Goal: Information Seeking & Learning: Learn about a topic

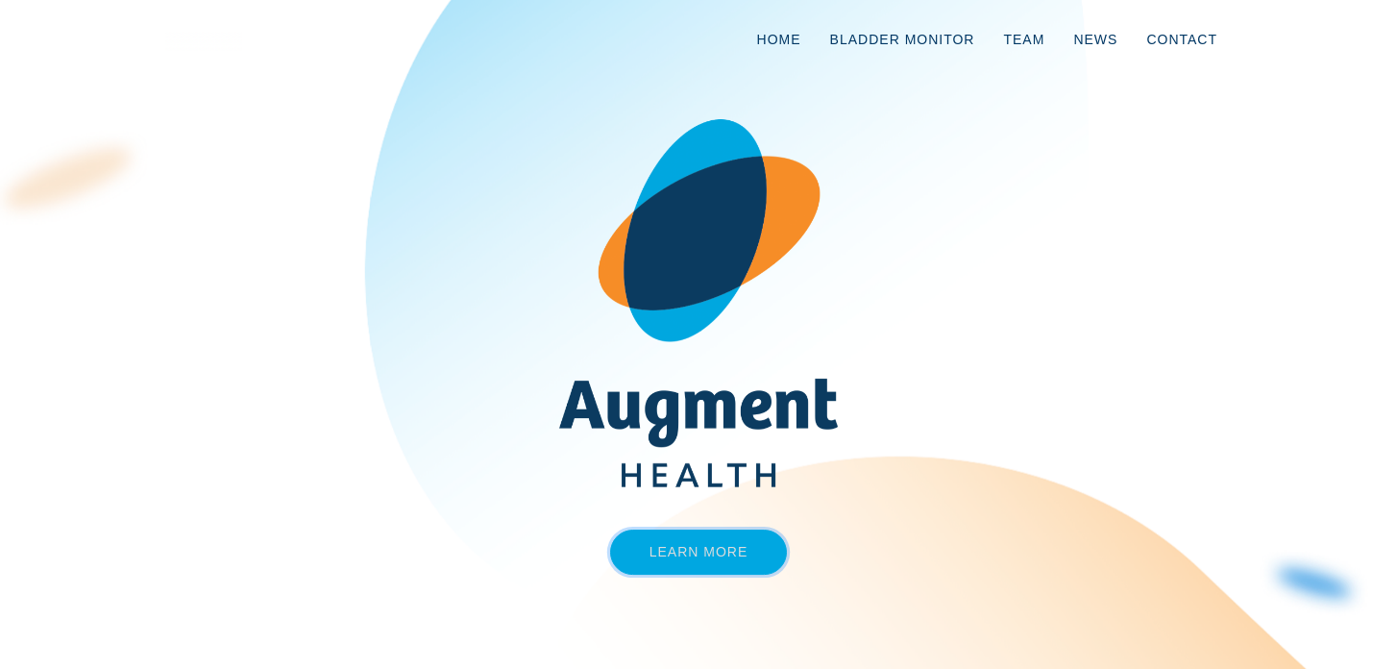
click at [635, 550] on link "Learn More" at bounding box center [699, 551] width 178 height 45
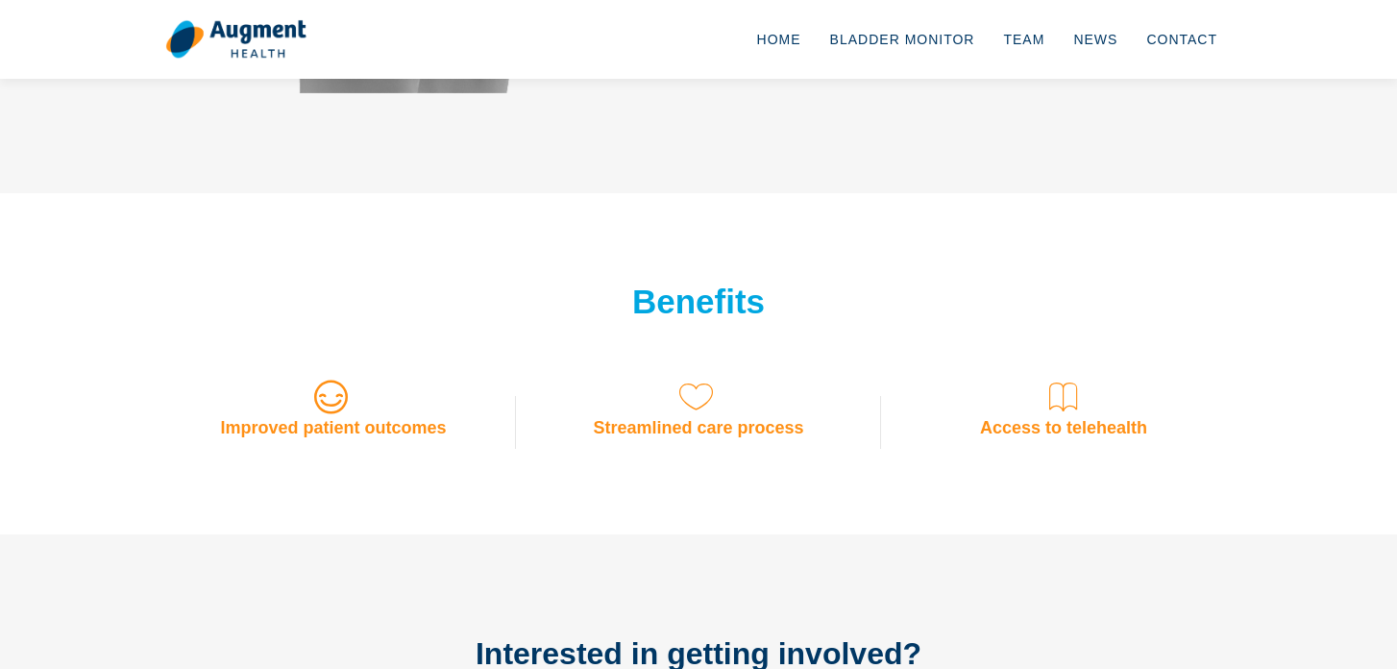
scroll to position [1201, 0]
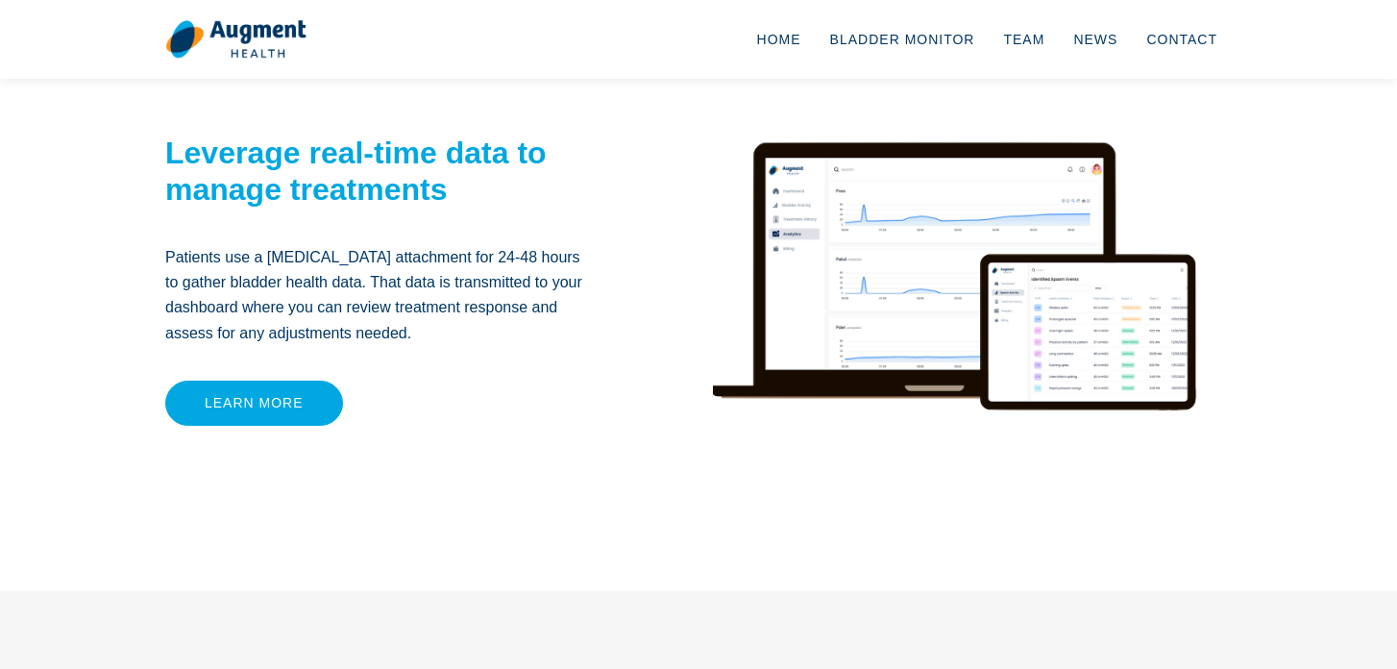
click at [441, 399] on div "Leverage real-time data to manage treatments Patients use a [MEDICAL_DATA] atta…" at bounding box center [378, 247] width 427 height 356
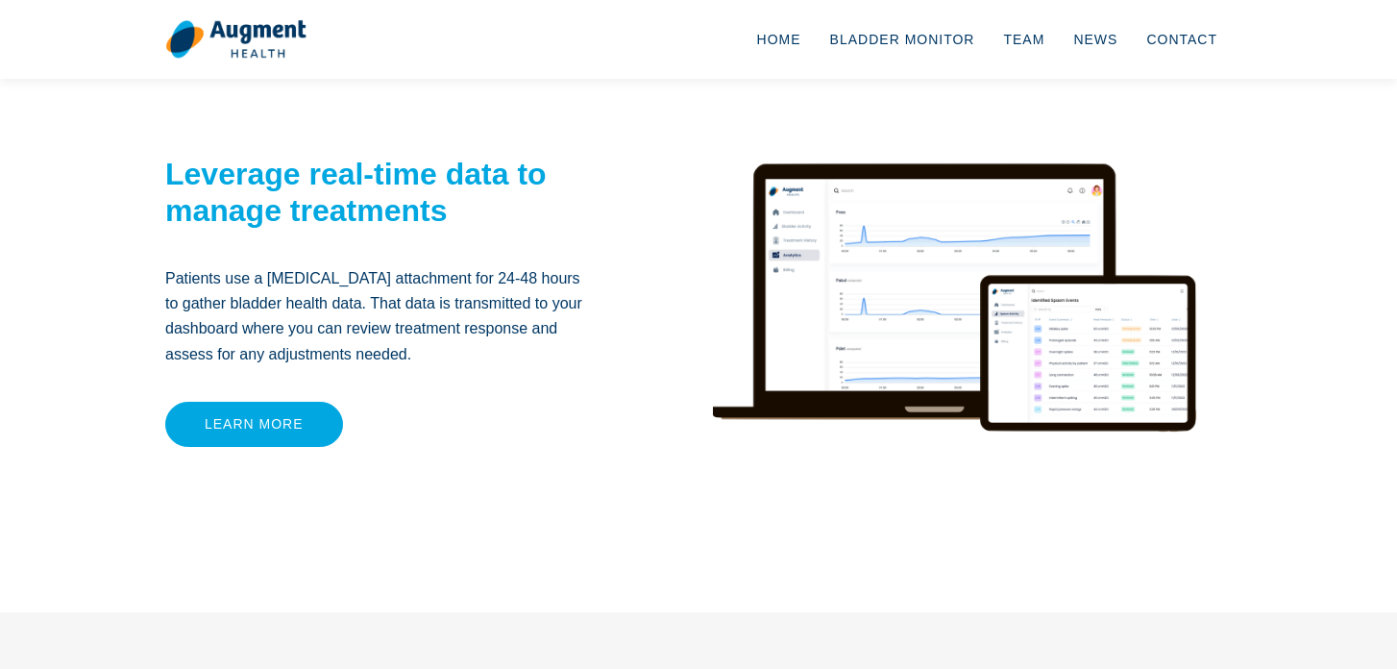
scroll to position [351, 0]
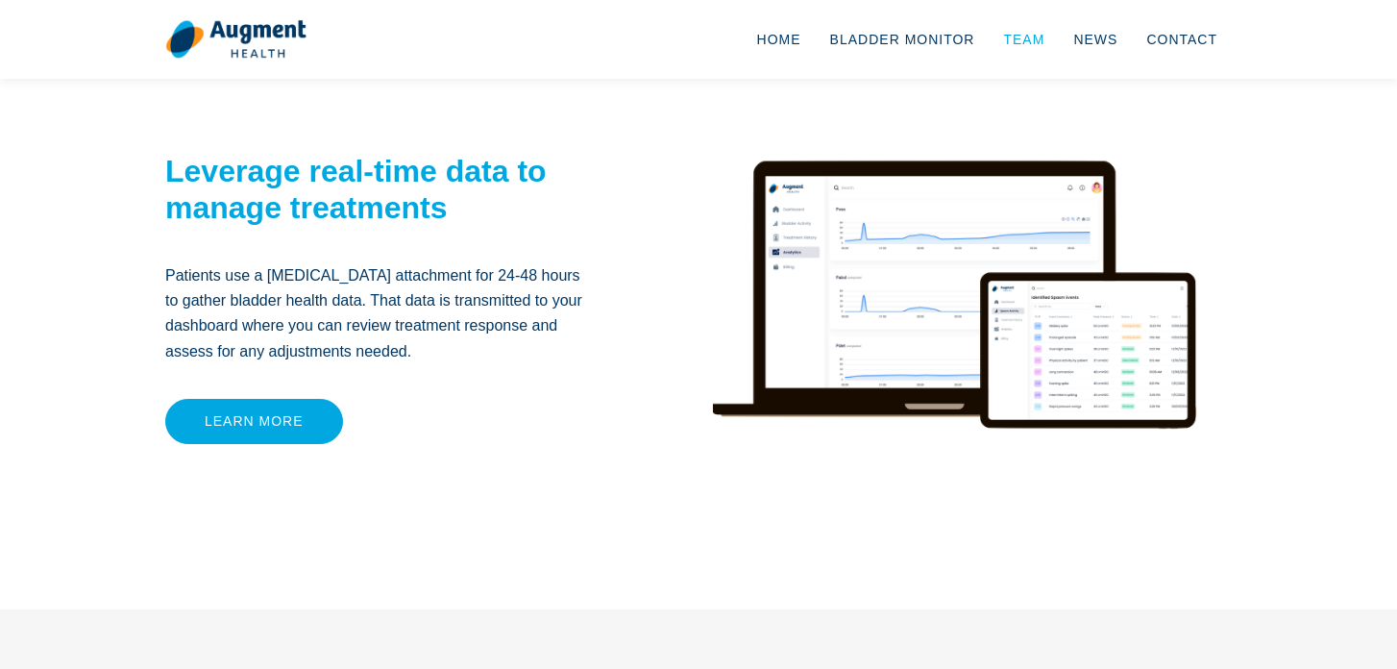
click at [998, 43] on link "Team" at bounding box center [1024, 39] width 70 height 63
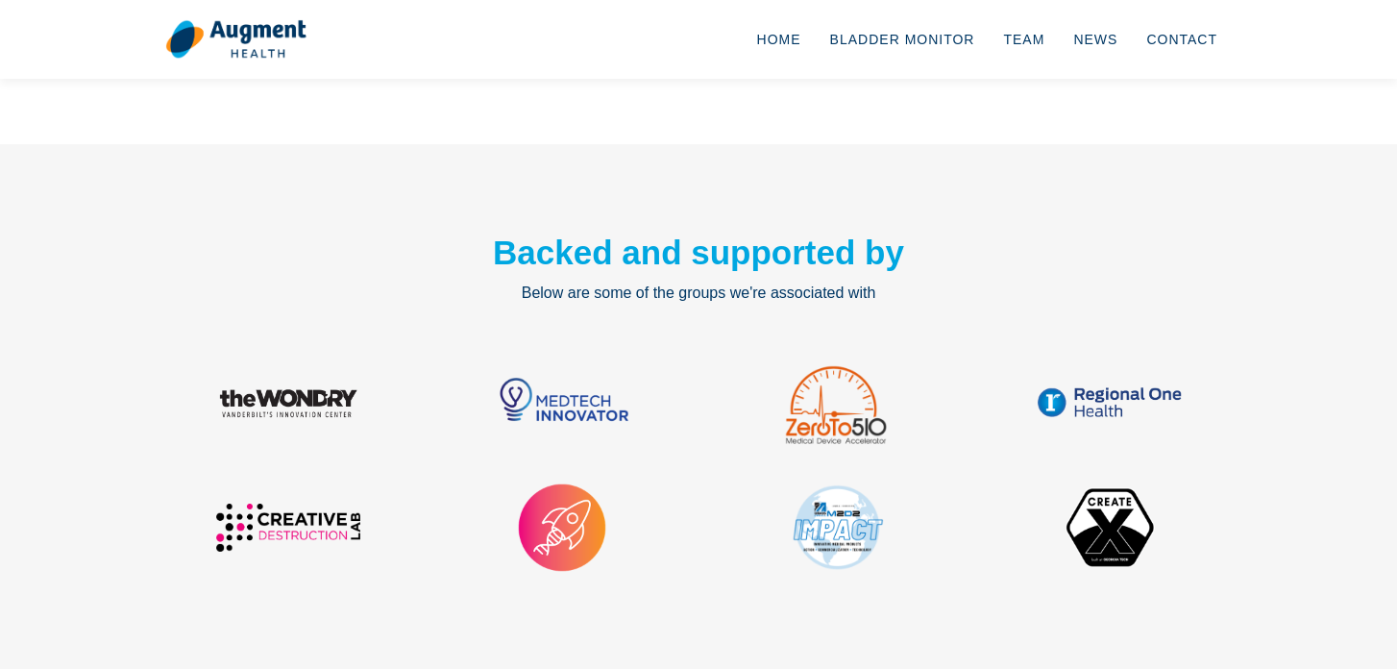
scroll to position [2306, 0]
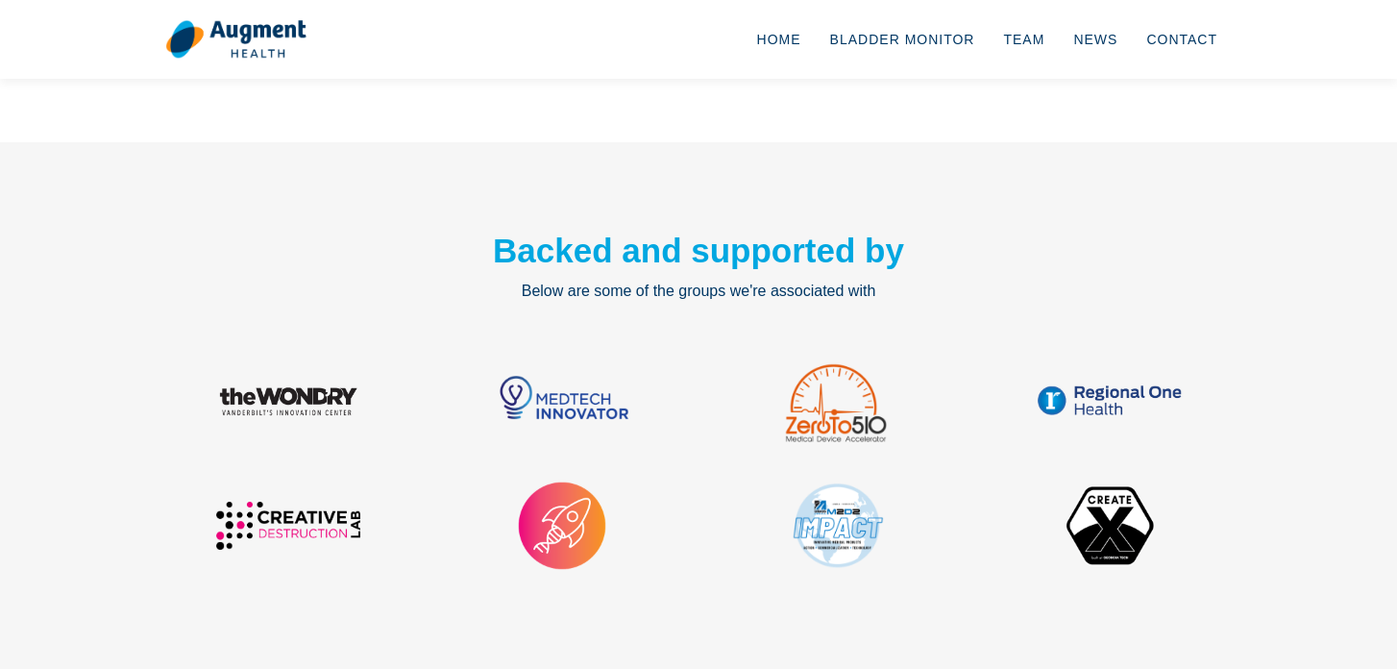
click at [809, 353] on img at bounding box center [835, 401] width 112 height 96
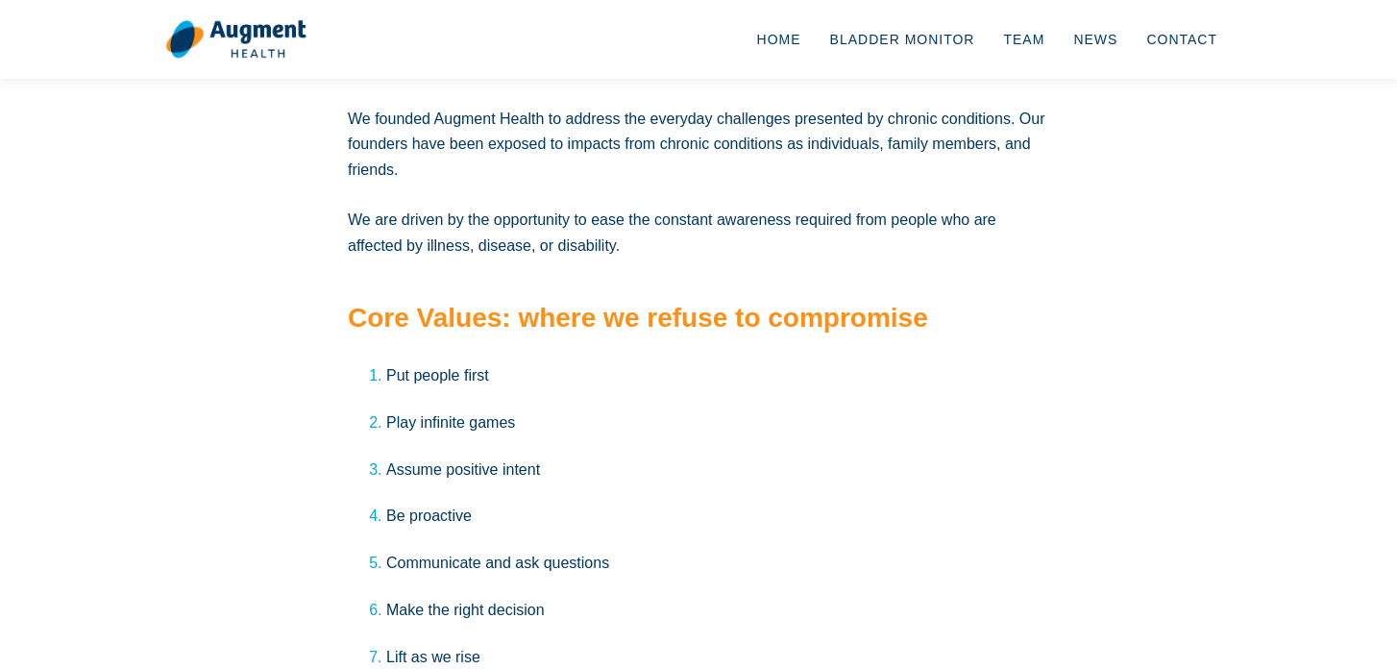
scroll to position [3122, 0]
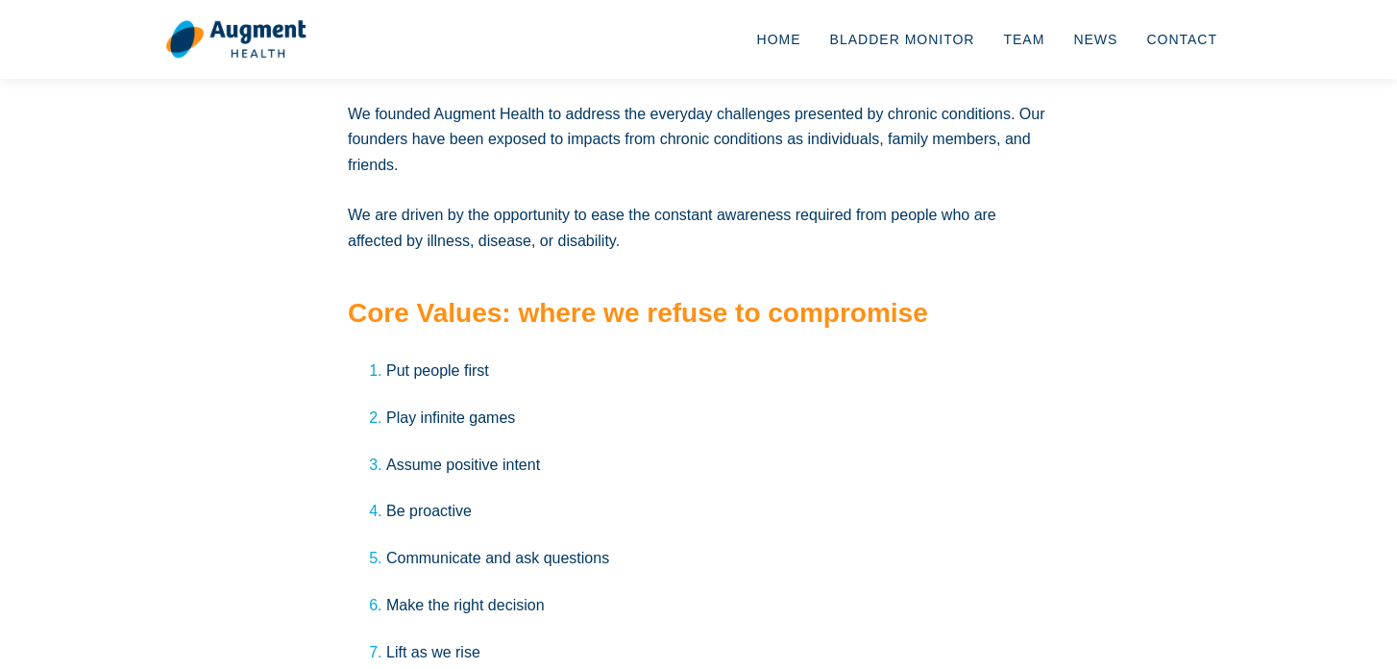
click at [434, 405] on p "Play infinite games" at bounding box center [717, 417] width 663 height 25
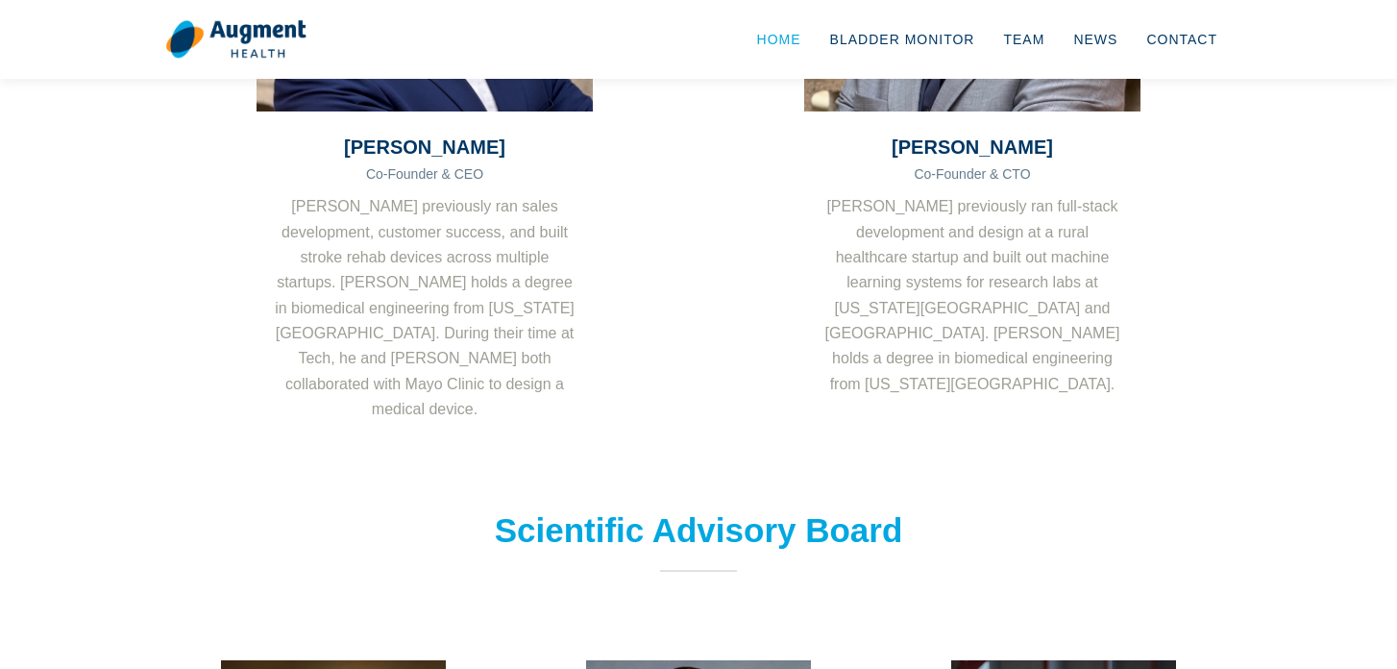
scroll to position [507, 0]
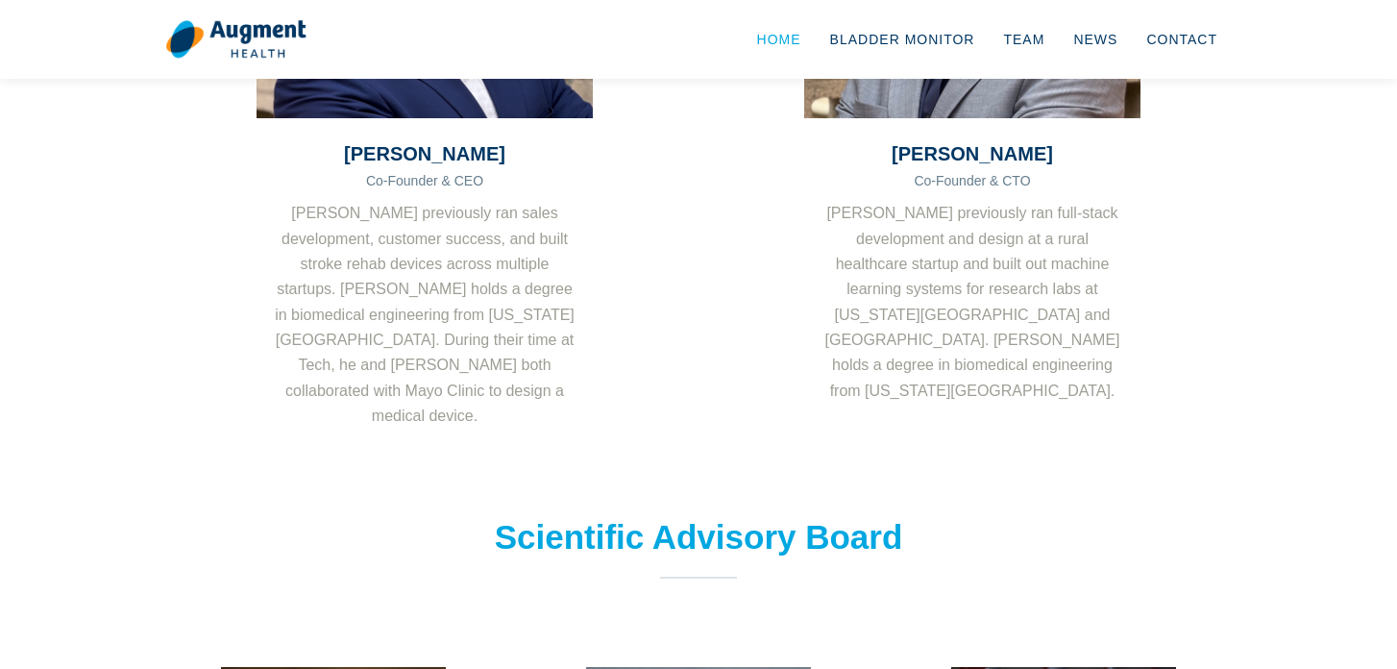
click at [787, 39] on link "Home" at bounding box center [779, 39] width 73 height 63
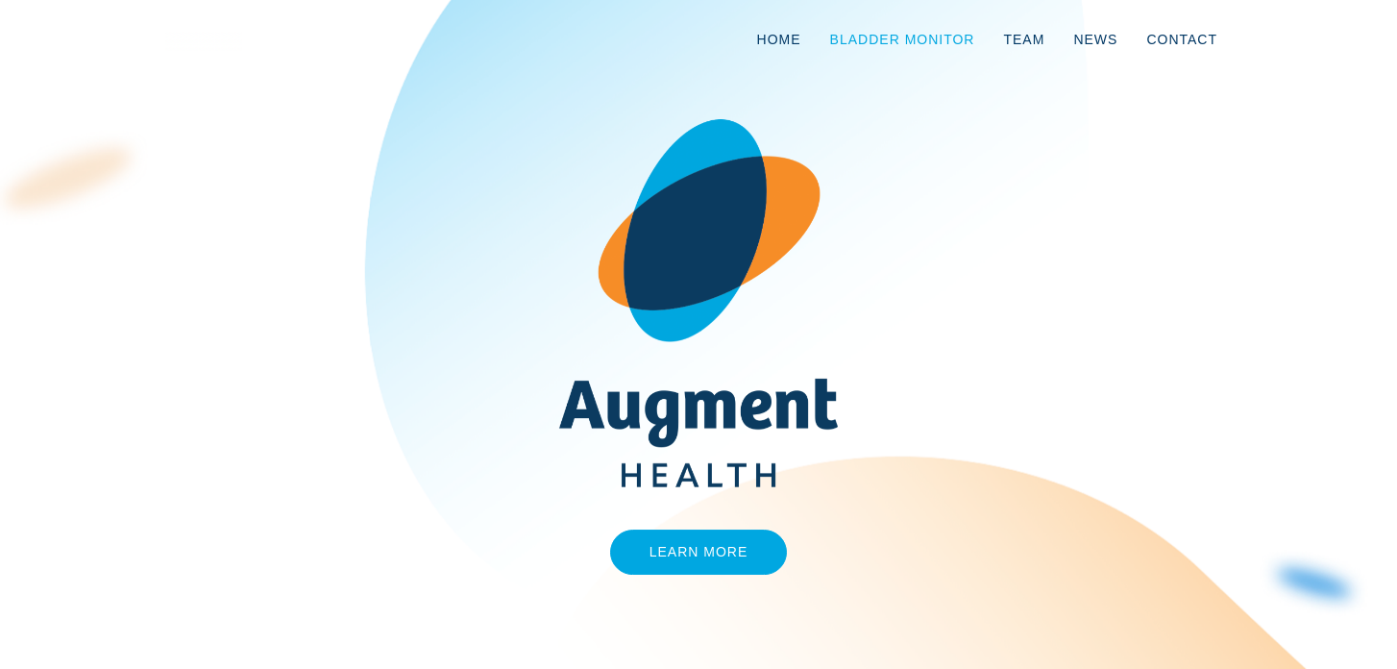
click at [877, 37] on link "Bladder Monitor" at bounding box center [903, 39] width 174 height 63
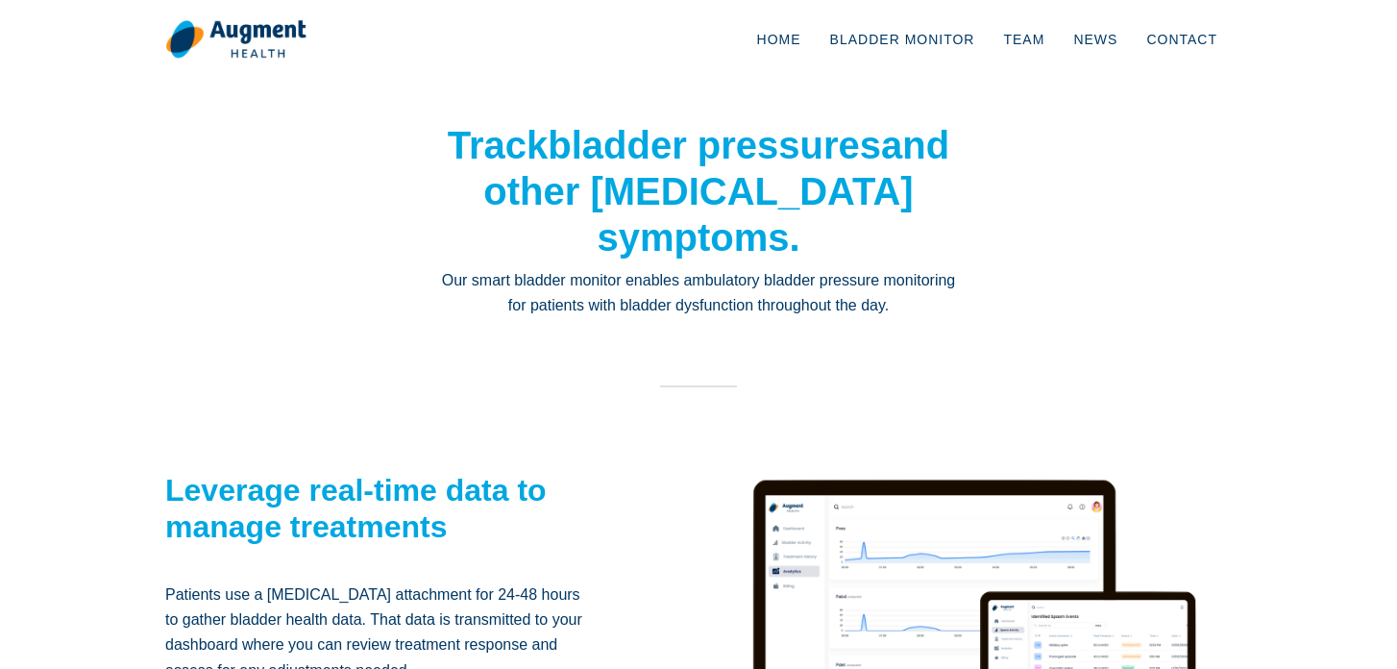
scroll to position [26, 0]
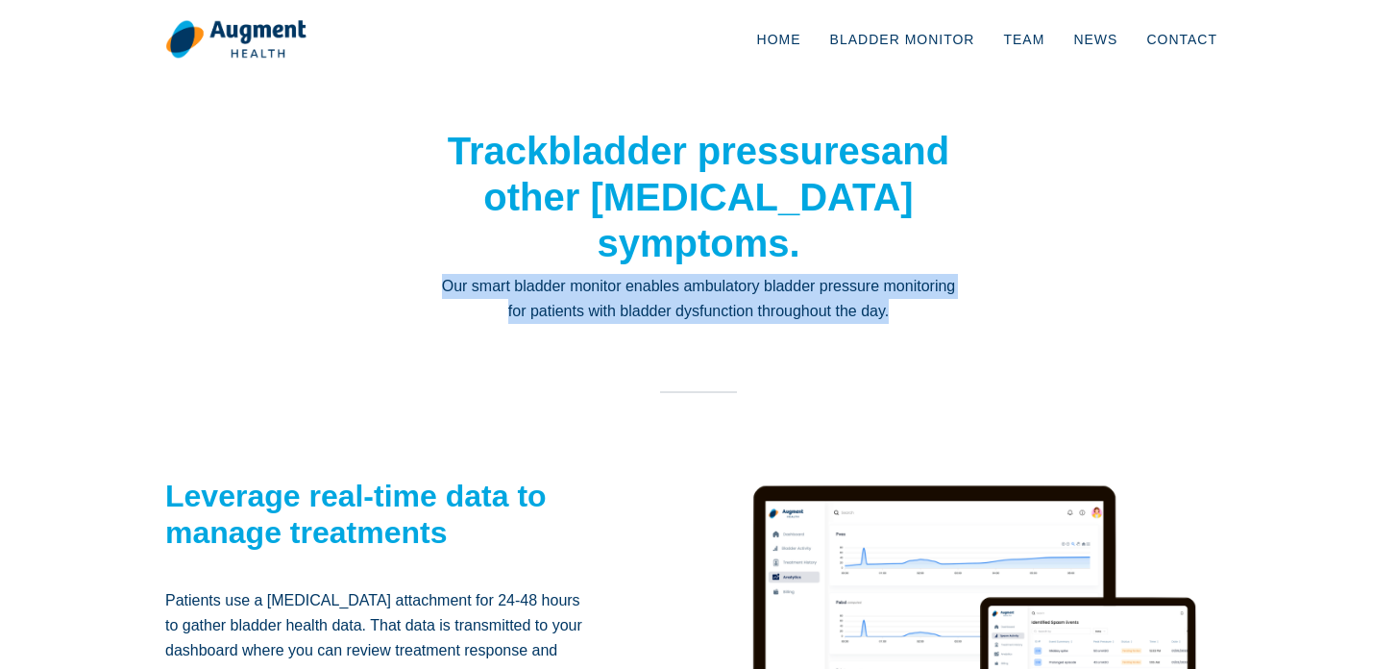
drag, startPoint x: 940, startPoint y: 311, endPoint x: 446, endPoint y: 291, distance: 495.2
click at [446, 291] on p "Our smart bladder monitor enables ambulatory bladder pressure monitoring for pa…" at bounding box center [698, 299] width 519 height 51
copy p "Our smart bladder monitor enables ambulatory bladder pressure monitoring for pa…"
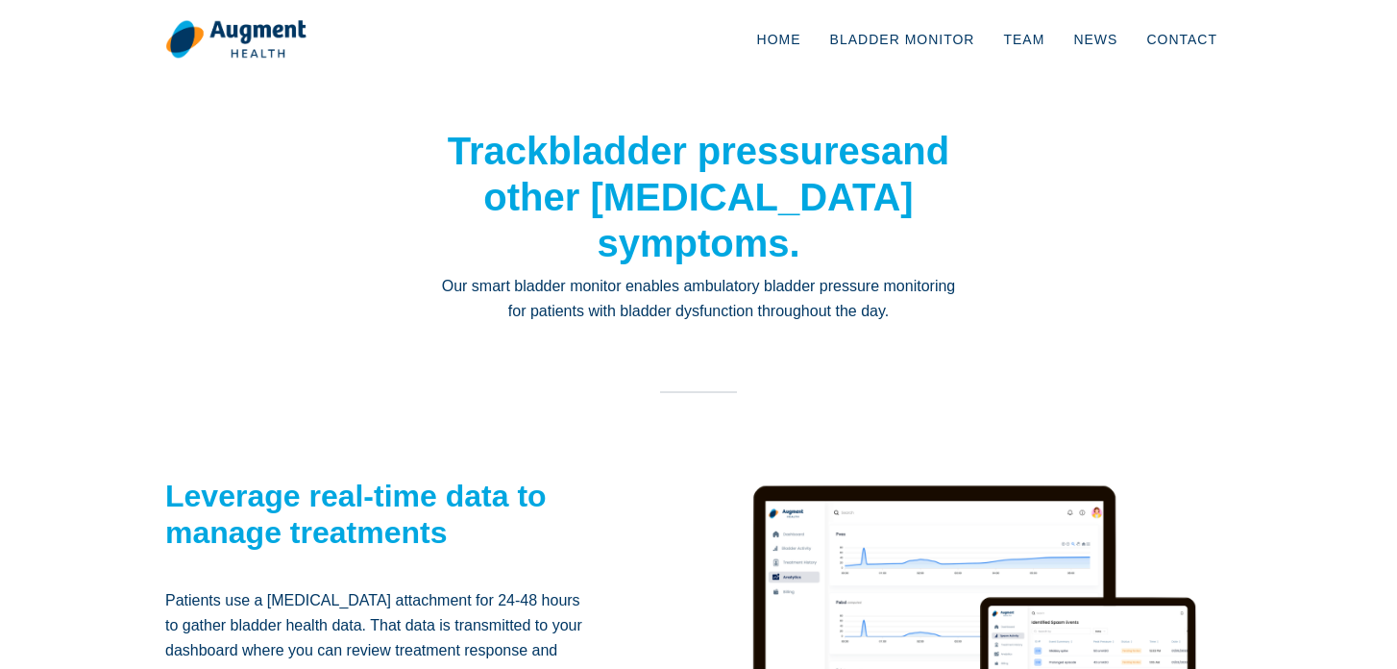
click at [820, 126] on section "Track bladder pressures and other [MEDICAL_DATA] symptoms. Our smart bladder mo…" at bounding box center [698, 497] width 1397 height 873
click at [793, 53] on link "Home" at bounding box center [779, 39] width 73 height 63
